Goal: Transaction & Acquisition: Download file/media

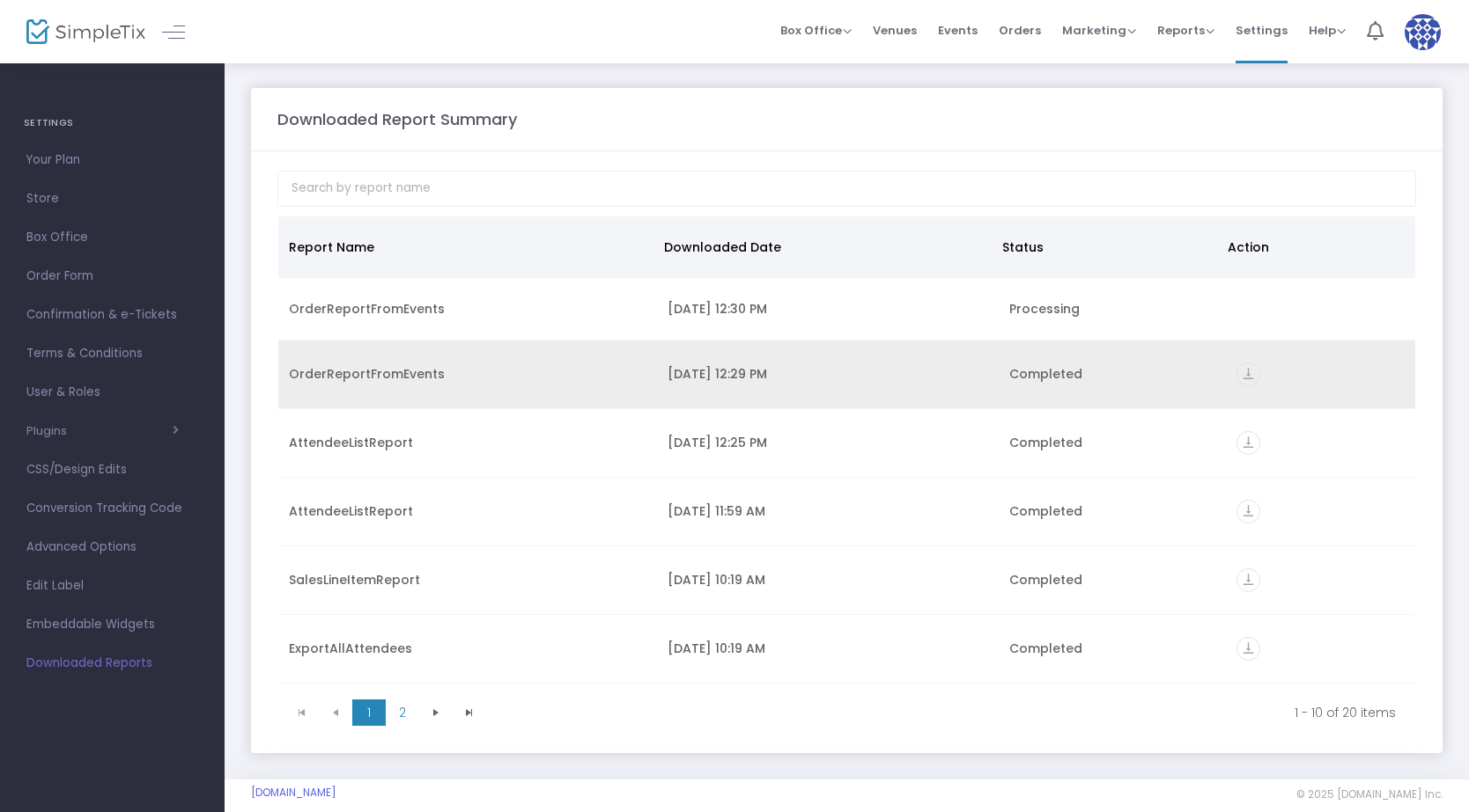
click at [1236, 368] on icon "vertical_align_bottom" at bounding box center [1248, 374] width 24 height 24
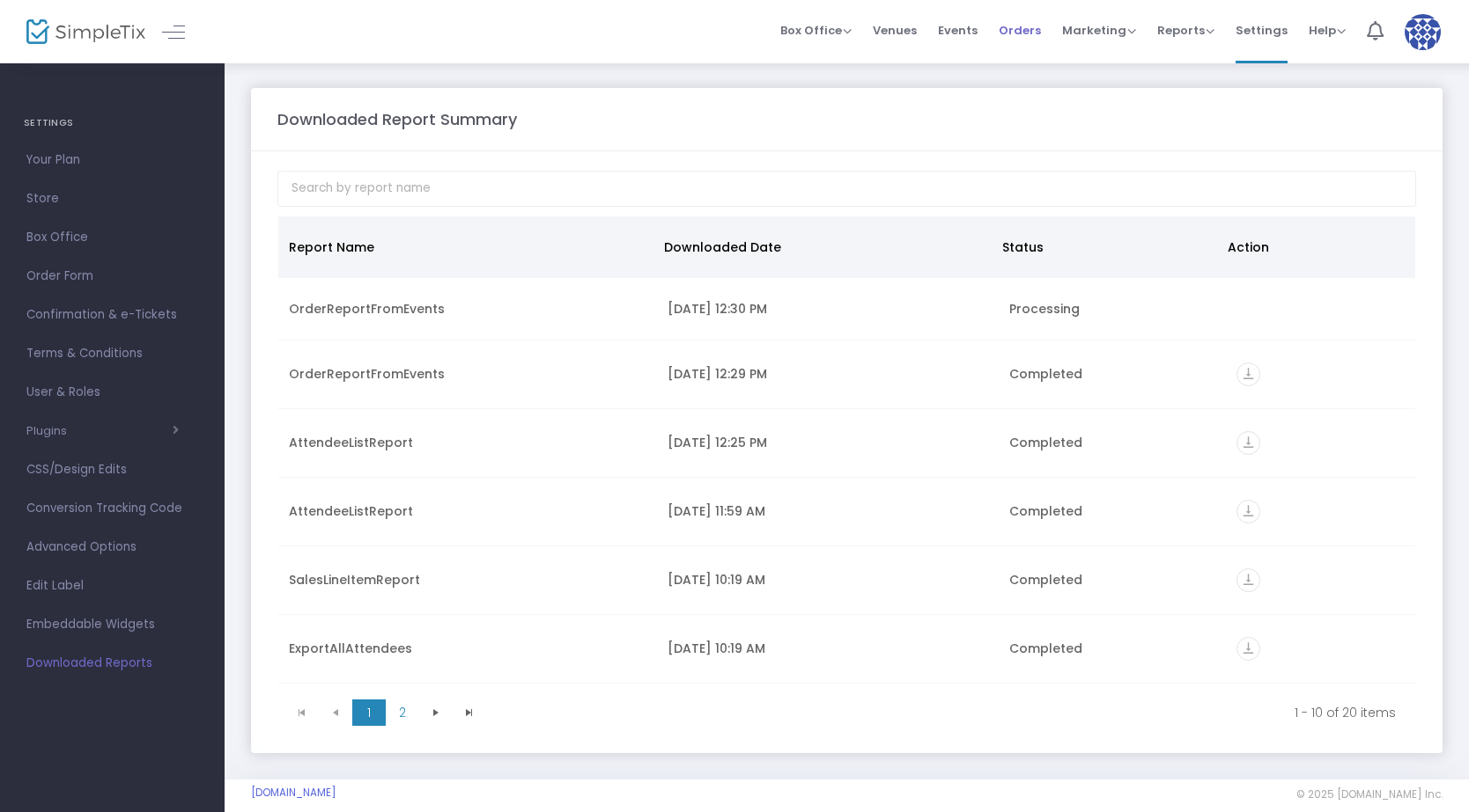
click at [1031, 31] on span "Orders" at bounding box center [1019, 30] width 43 height 45
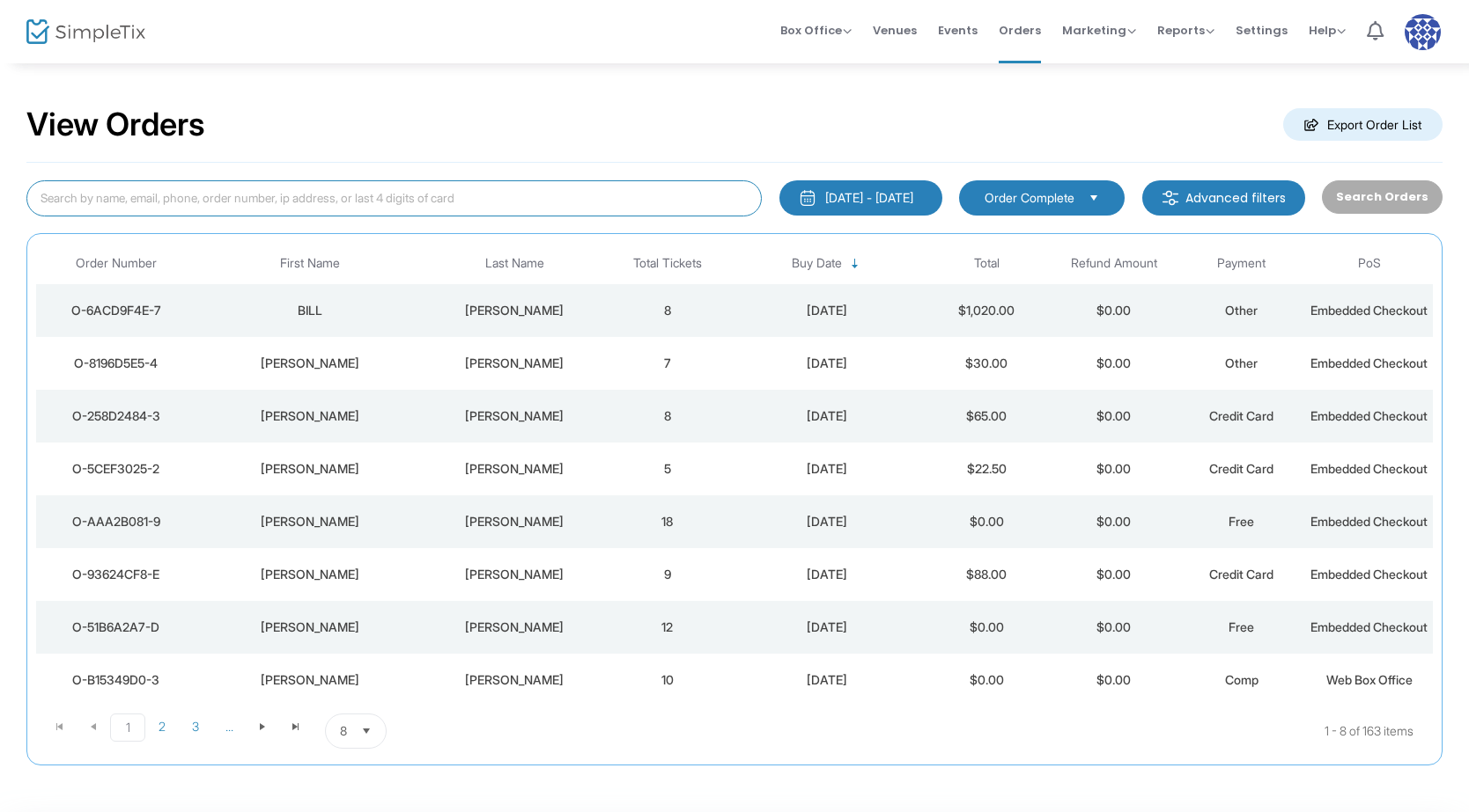
click at [513, 200] on input at bounding box center [394, 198] width 735 height 36
type input "[PERSON_NAME]"
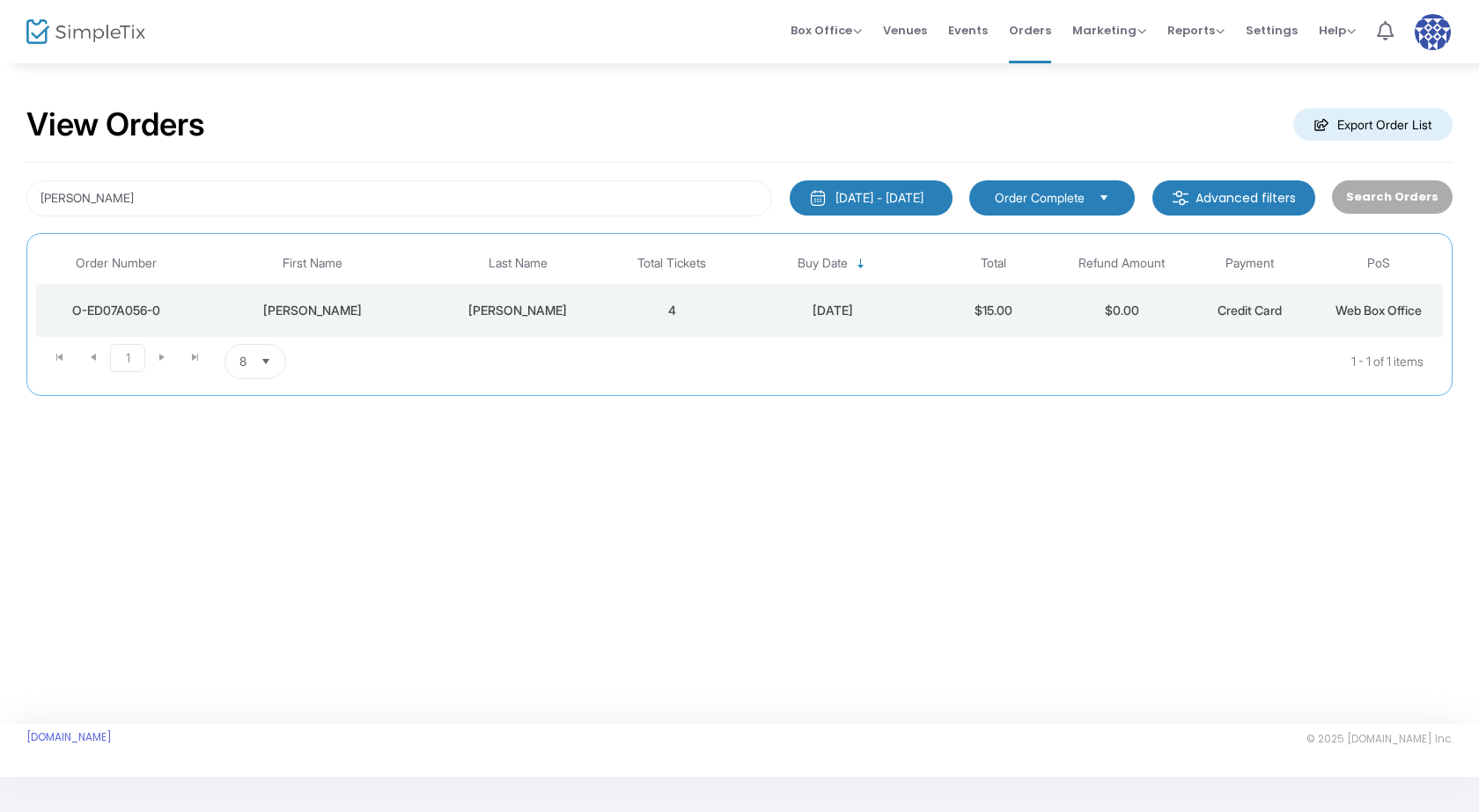
click at [358, 316] on div "[PERSON_NAME]" at bounding box center [312, 311] width 223 height 18
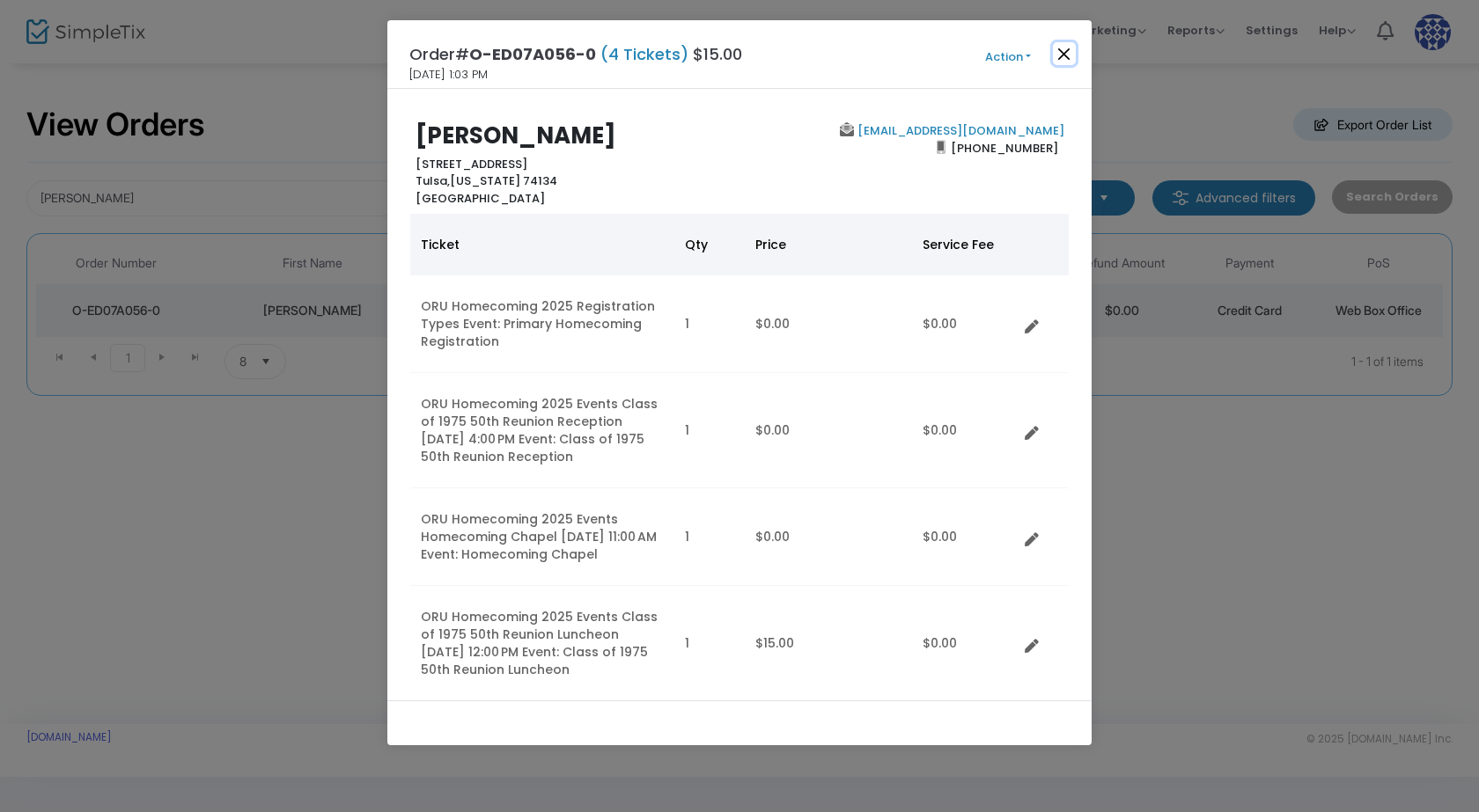
click at [1053, 51] on button "Close" at bounding box center [1064, 53] width 23 height 23
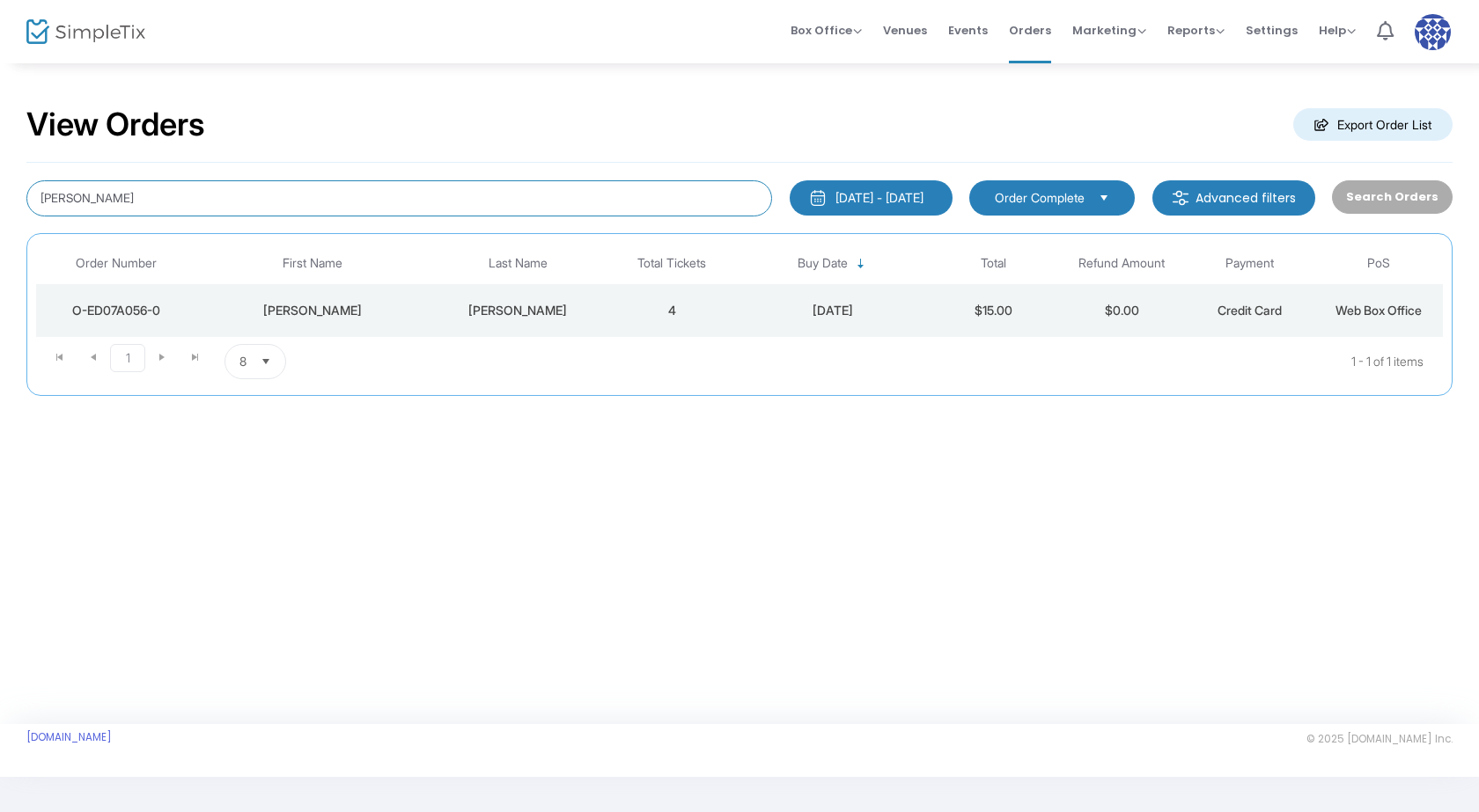
drag, startPoint x: 512, startPoint y: 203, endPoint x: 9, endPoint y: 179, distance: 503.6
click at [10, 178] on div "View Orders Export Order List [PERSON_NAME] [DATE] - [DATE] Last 30 Days [DATE]…" at bounding box center [739, 259] width 1479 height 396
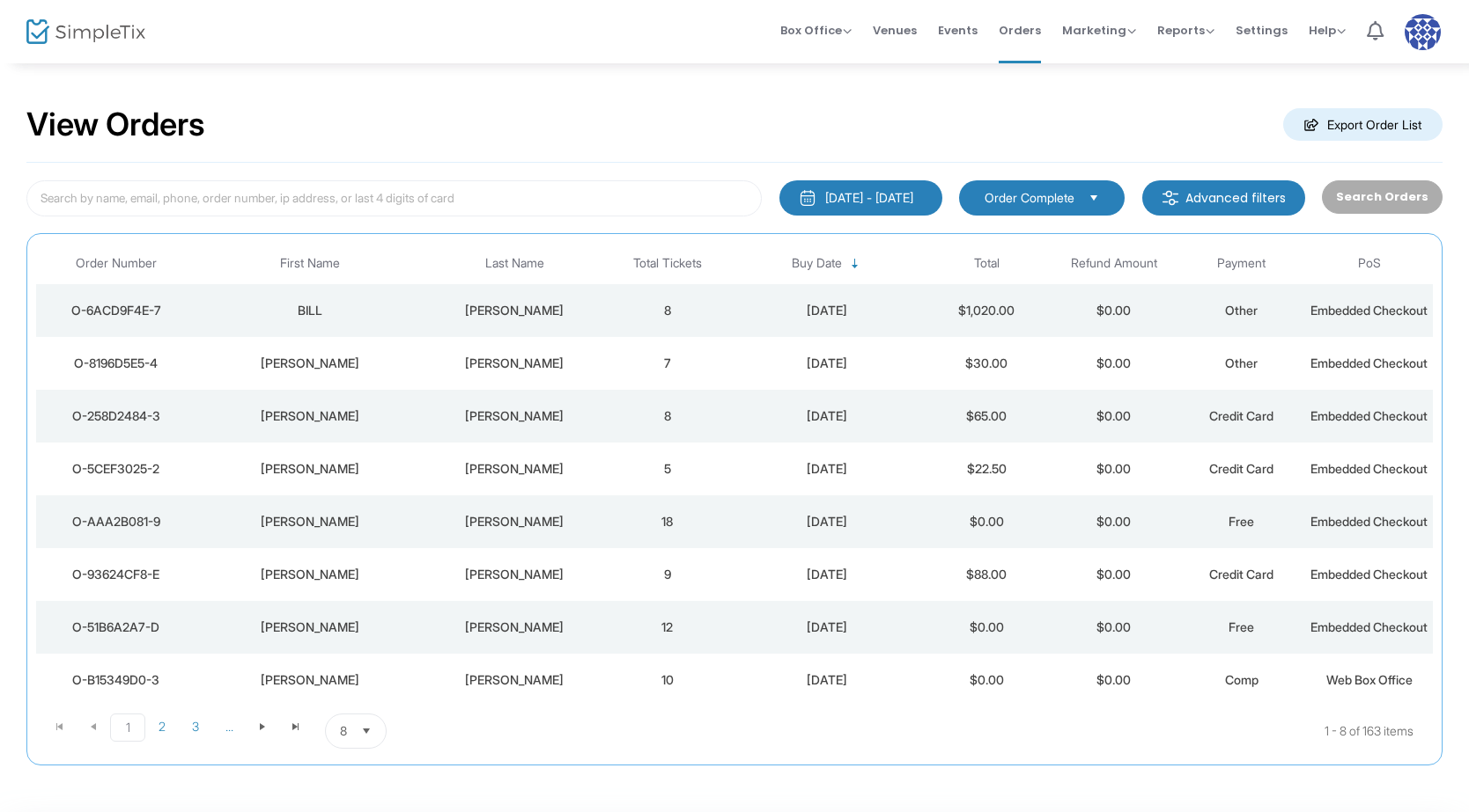
click at [1234, 190] on m-button "Advanced filters" at bounding box center [1223, 198] width 162 height 36
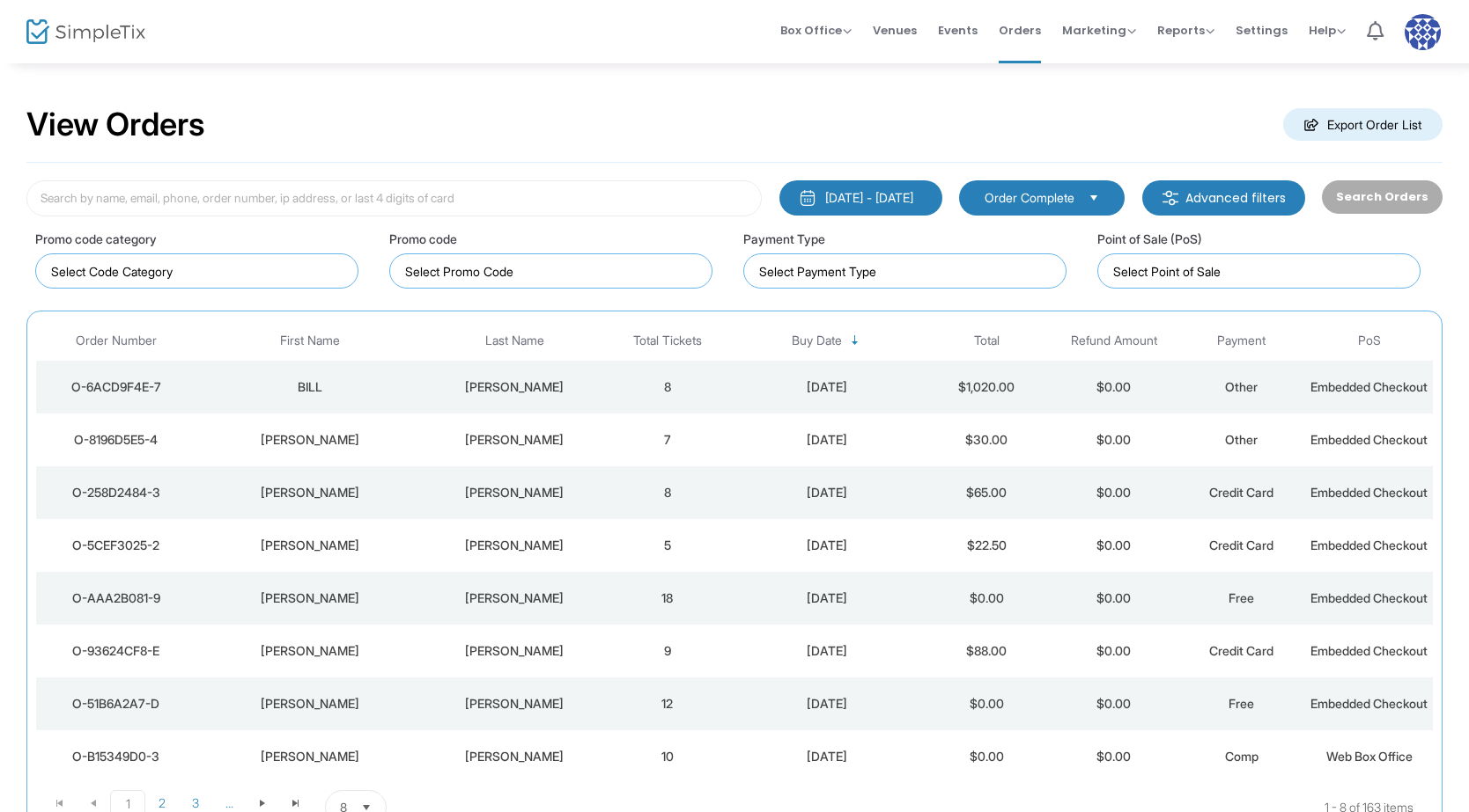
click at [1233, 190] on m-button "Advanced filters" at bounding box center [1223, 198] width 162 height 36
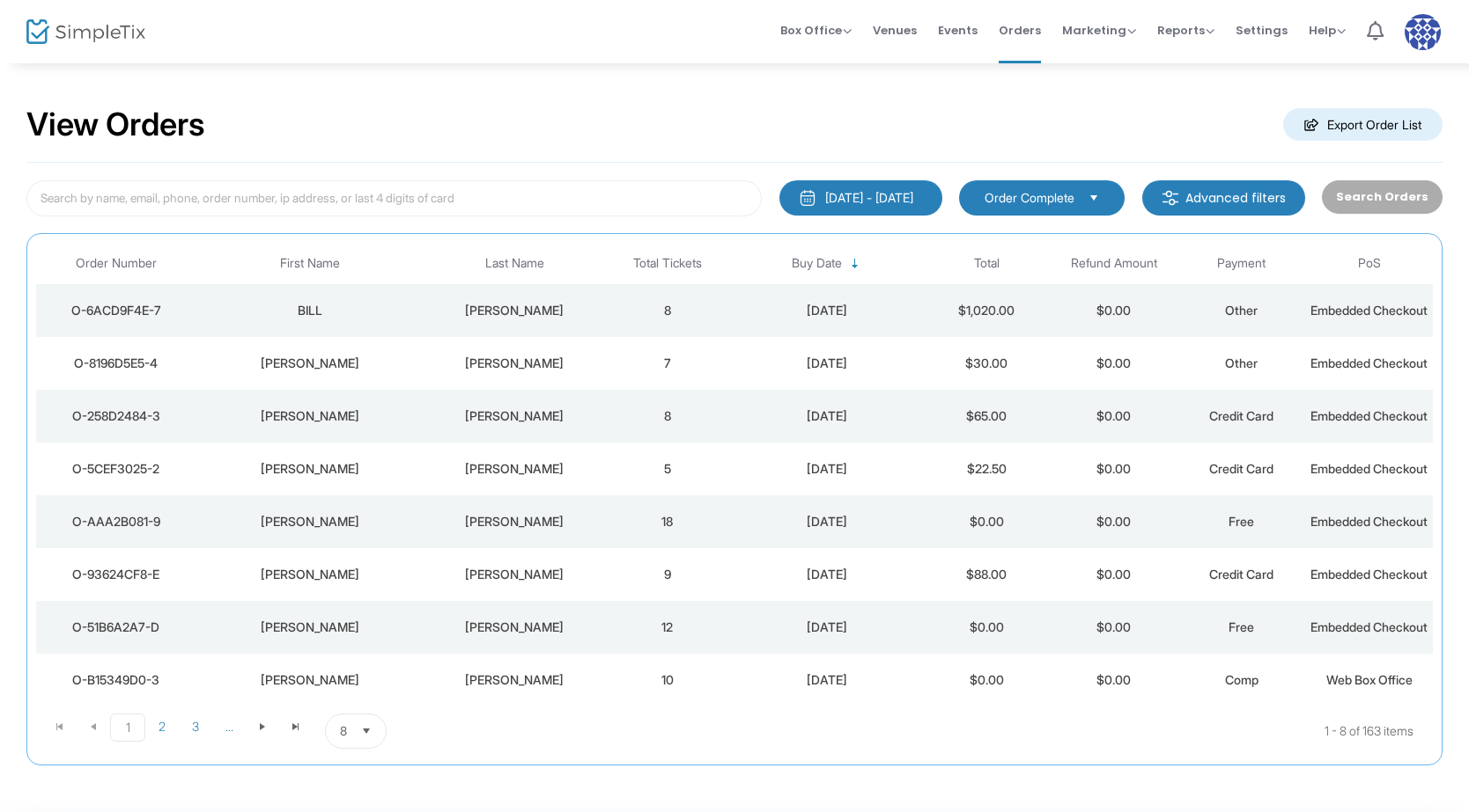
click at [1104, 184] on span "Select" at bounding box center [1094, 197] width 29 height 29
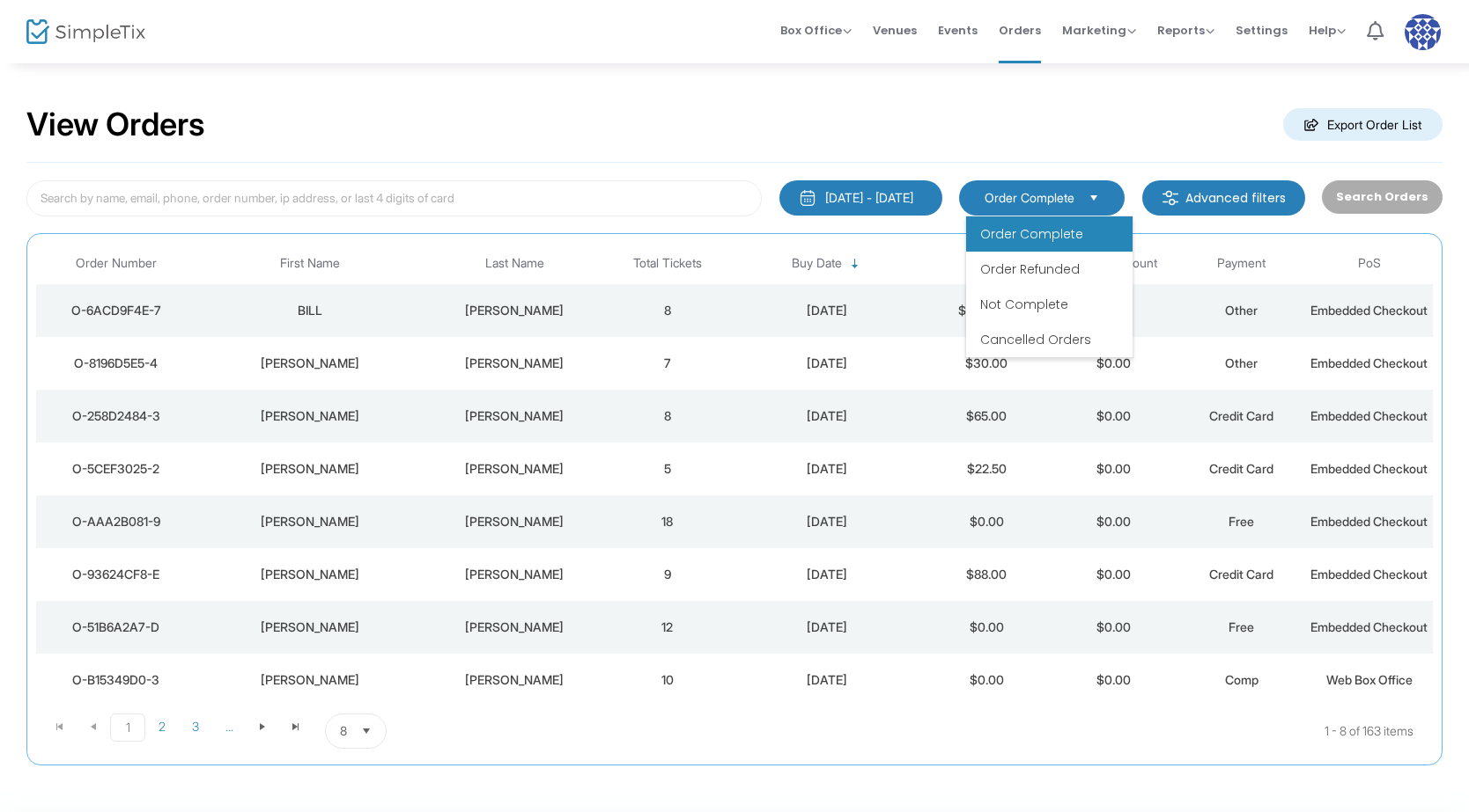
click at [1104, 184] on span "Select" at bounding box center [1094, 197] width 29 height 29
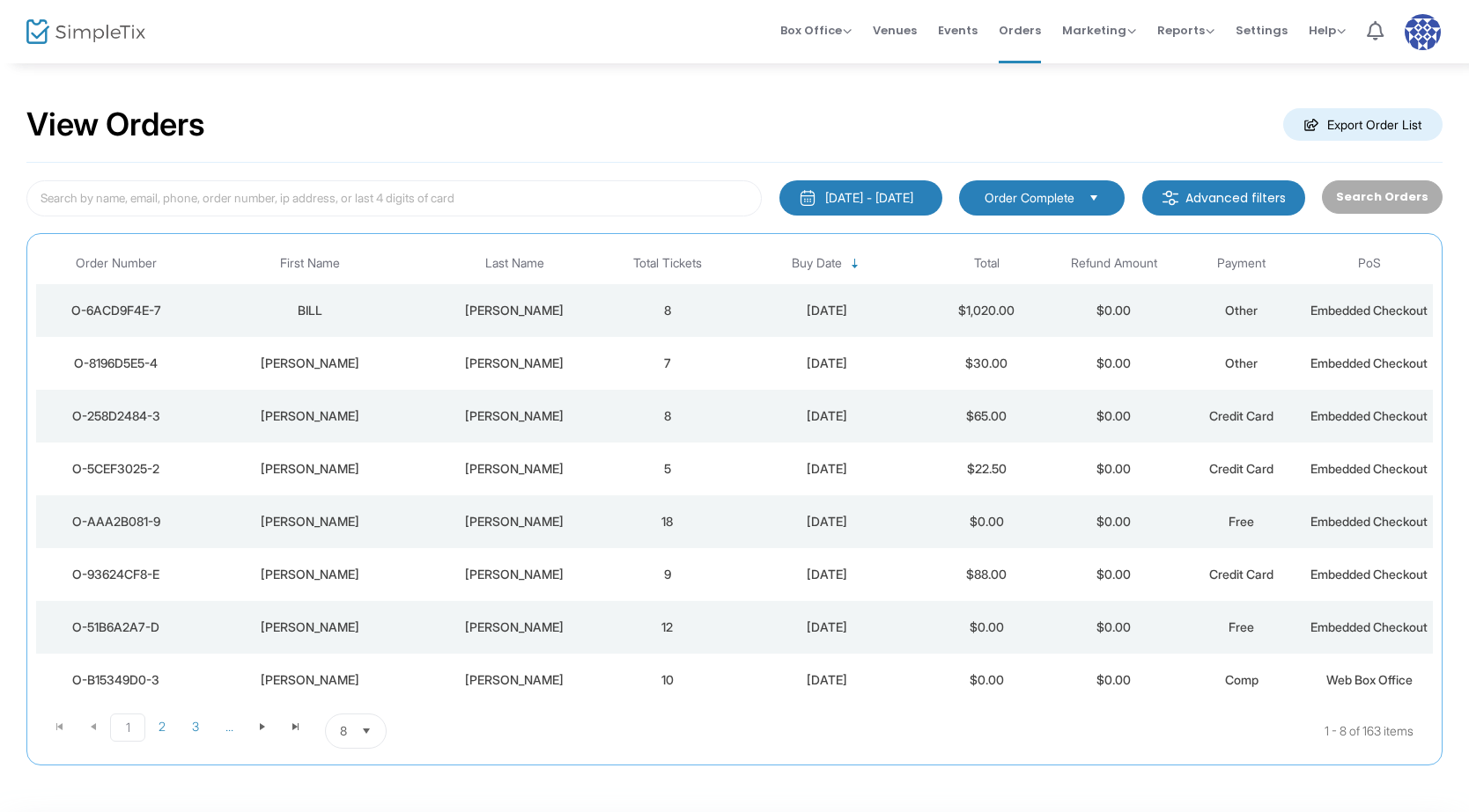
click at [1357, 128] on m-button "Export Order List" at bounding box center [1362, 124] width 159 height 33
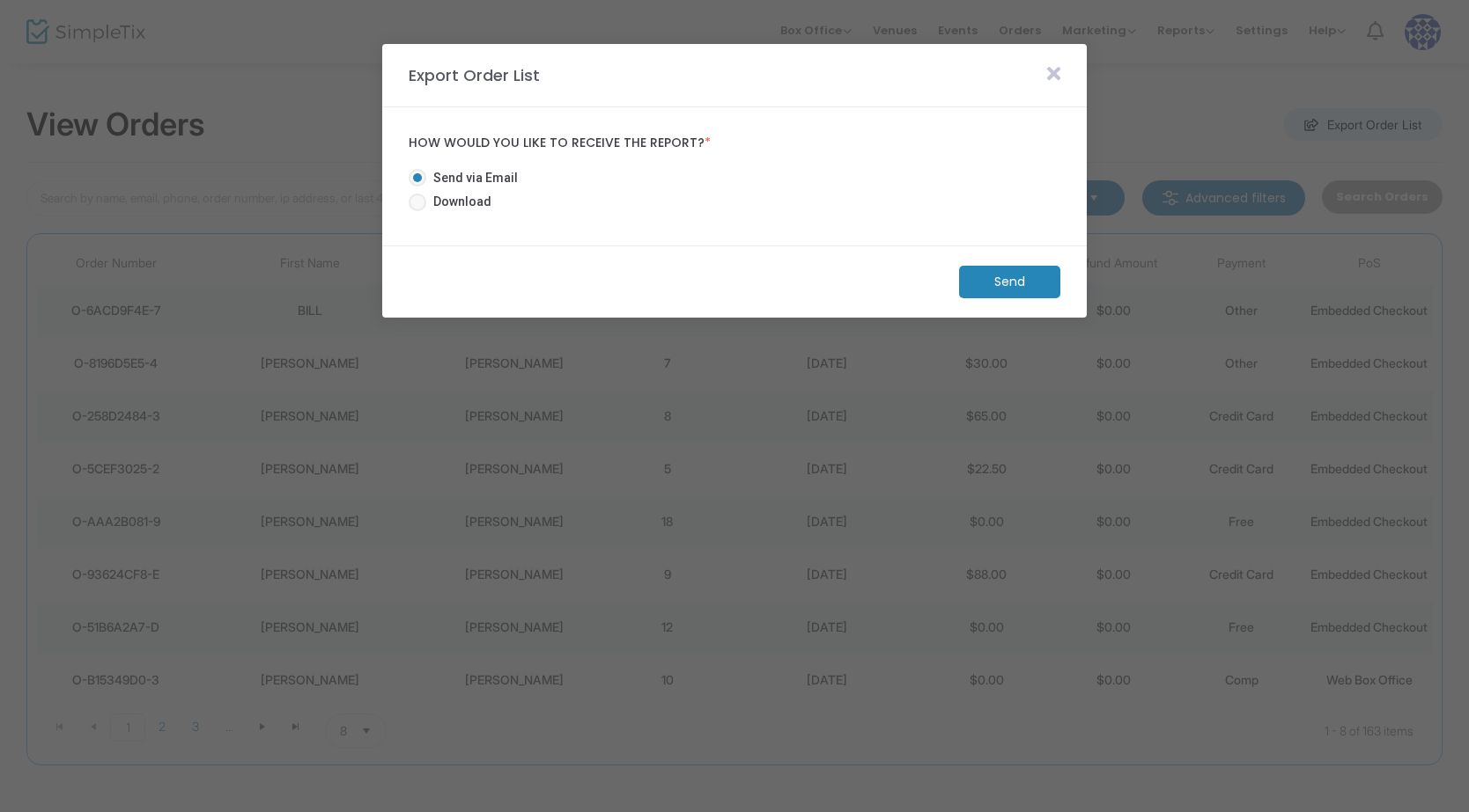
click at [439, 191] on mat-radio-button "Send via Email" at bounding box center [470, 181] width 123 height 25
click at [442, 200] on span "Download" at bounding box center [459, 202] width 65 height 19
click at [417, 211] on input "Download" at bounding box center [416, 211] width 1 height 1
radio input "true"
click at [1000, 279] on m-button "Download" at bounding box center [995, 281] width 131 height 33
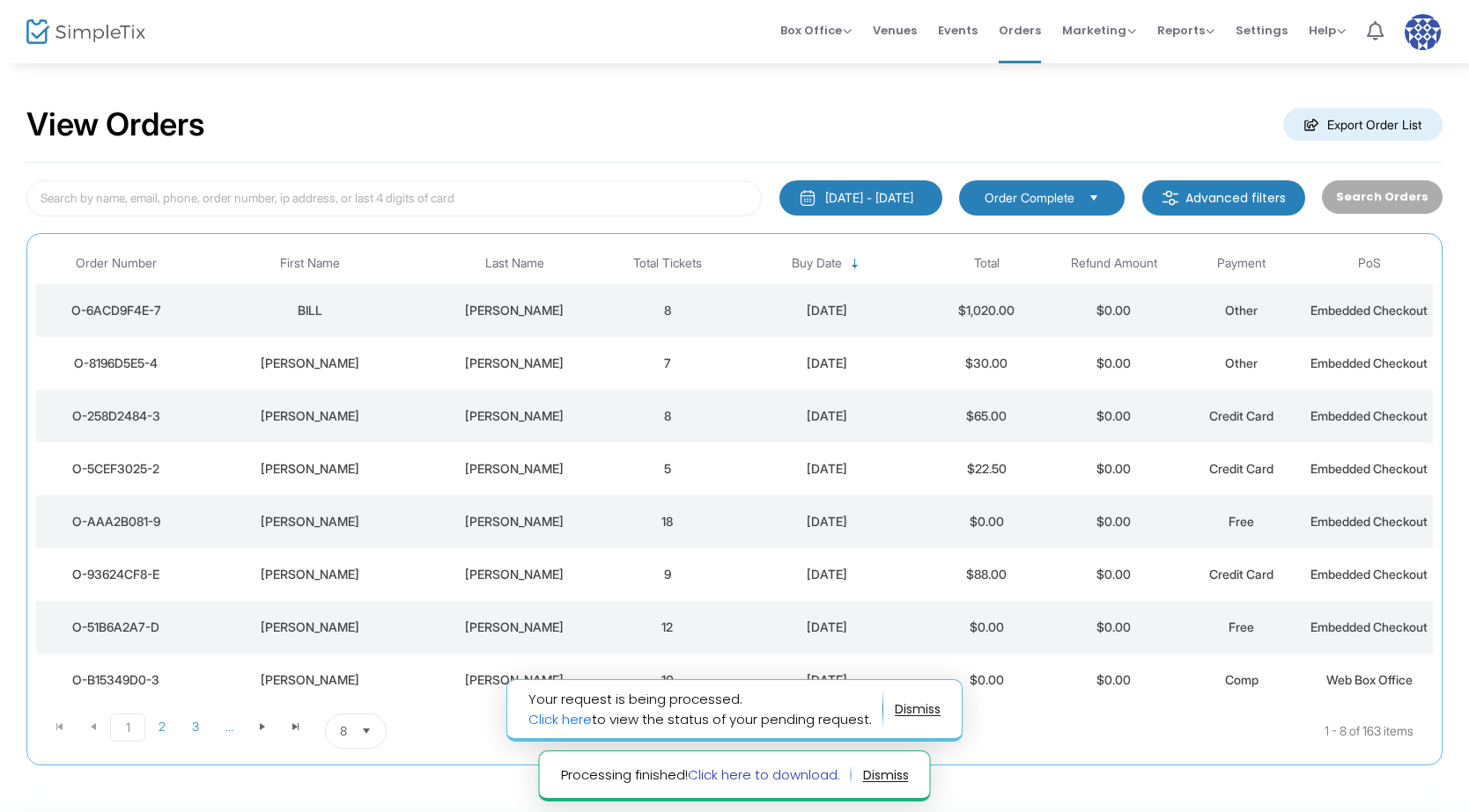
click at [729, 776] on link "Click here to download." at bounding box center [764, 774] width 153 height 19
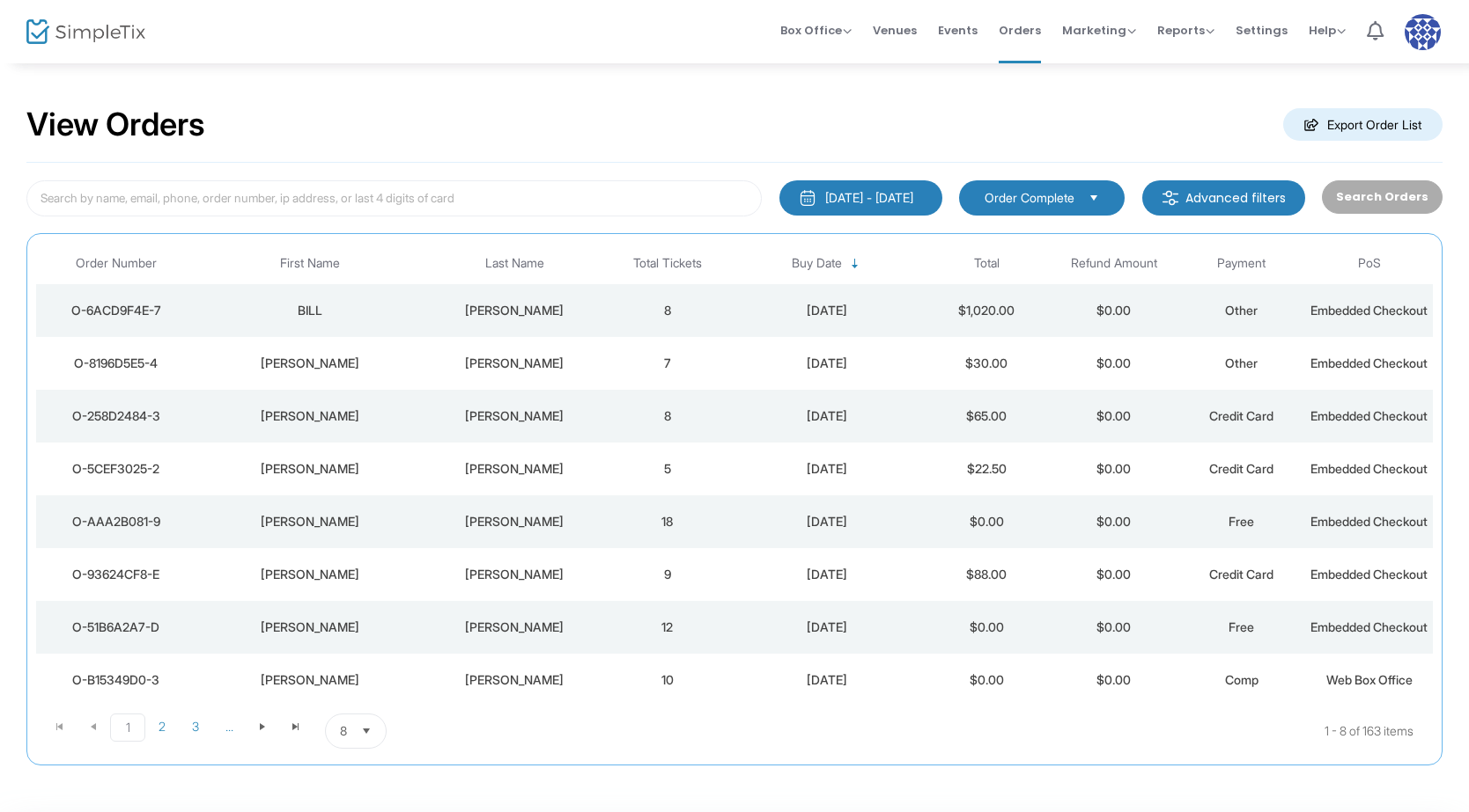
click at [693, 121] on div "View Orders Export Order List" at bounding box center [734, 126] width 1416 height 75
click at [1029, 16] on span "Orders" at bounding box center [1019, 30] width 43 height 45
click at [1024, 20] on span "Orders" at bounding box center [1019, 30] width 43 height 45
click at [1011, 41] on span "Orders" at bounding box center [1019, 30] width 43 height 45
